Goal: Complete application form

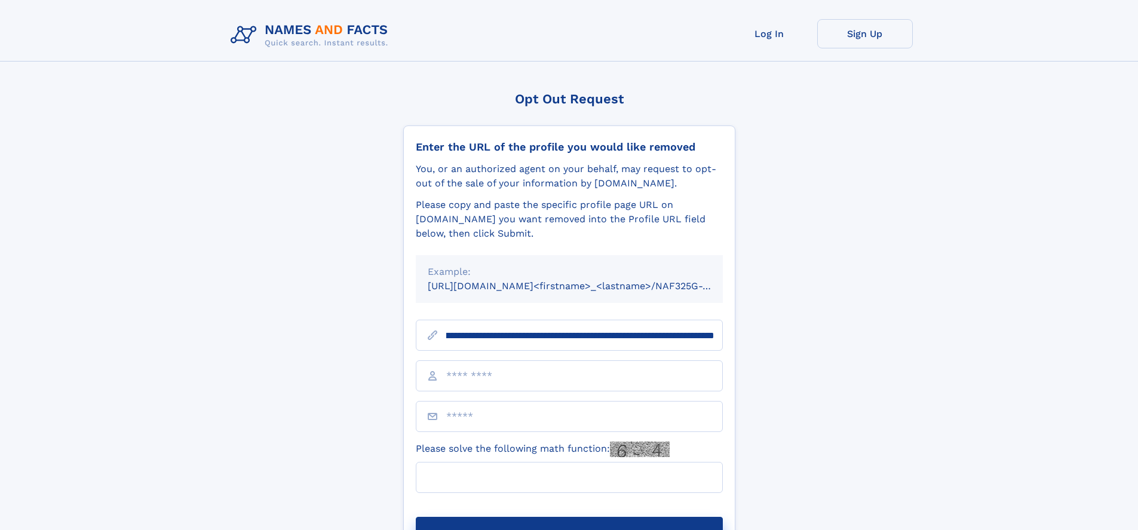
scroll to position [0, 135]
type input "**********"
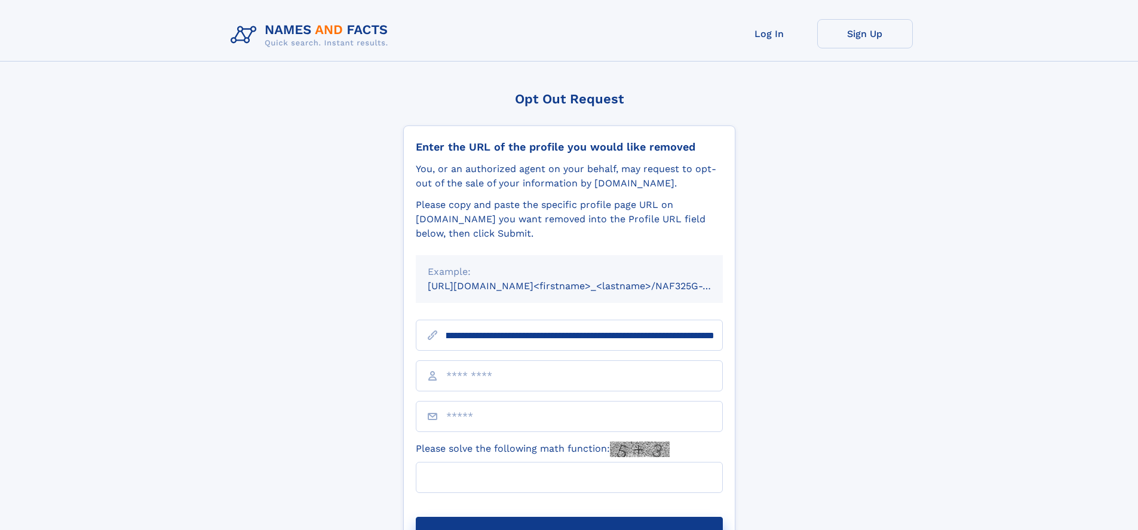
scroll to position [0, 135]
type input "**********"
